Goal: Download file/media

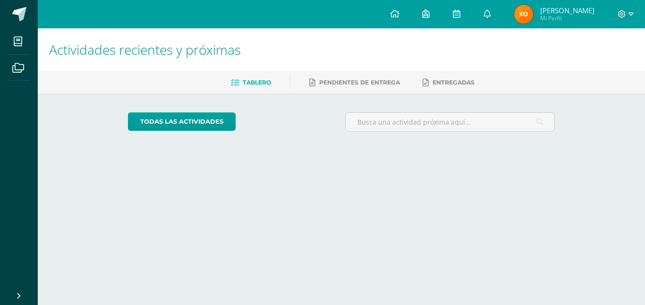
click at [16, 39] on icon at bounding box center [18, 41] width 9 height 9
drag, startPoint x: 0, startPoint y: 0, endPoint x: 13, endPoint y: 39, distance: 41.4
click at [13, 39] on span at bounding box center [18, 41] width 21 height 21
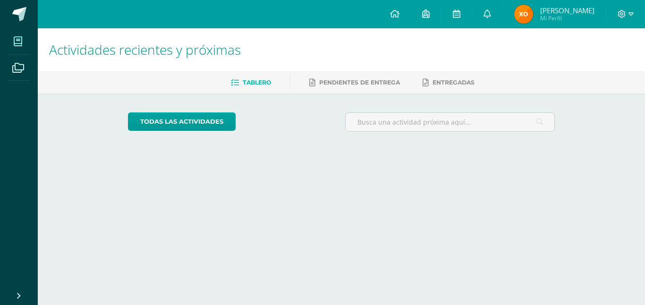
click at [13, 39] on span at bounding box center [18, 41] width 21 height 21
click at [21, 42] on icon at bounding box center [18, 41] width 9 height 9
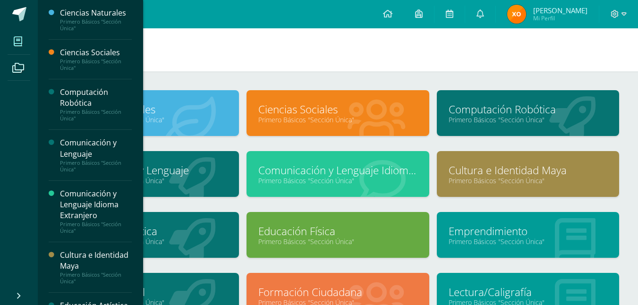
drag, startPoint x: 0, startPoint y: 0, endPoint x: 513, endPoint y: 173, distance: 541.1
click at [513, 173] on link "Cultura e Identidad Maya" at bounding box center [528, 170] width 159 height 15
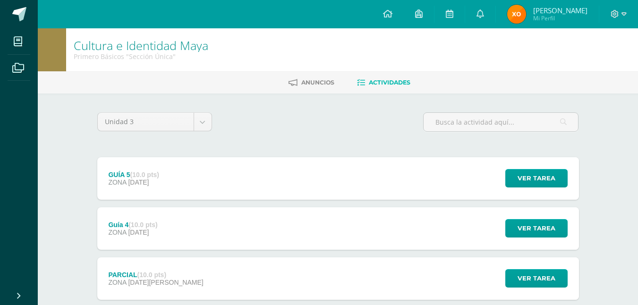
drag, startPoint x: 0, startPoint y: 0, endPoint x: 240, endPoint y: 167, distance: 292.2
click at [240, 167] on div "GUÍA 5 (10.0 pts) ZONA [DATE] Ver tarea GUÍA 5 Cultura e Identidad [PERSON_NAME…" at bounding box center [338, 178] width 482 height 43
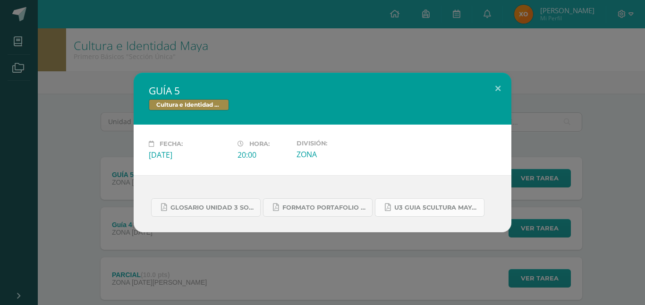
click at [406, 206] on span "U3 GUIA 5CULTURA MAYA BASICOS.pdf" at bounding box center [436, 208] width 85 height 8
click at [401, 206] on span "U3 GUIA 5CULTURA MAYA BASICOS.pdf" at bounding box center [436, 208] width 85 height 8
click at [395, 208] on span "U3 GUIA 5CULTURA MAYA BASICOS.pdf" at bounding box center [436, 208] width 85 height 8
